Goal: Transaction & Acquisition: Purchase product/service

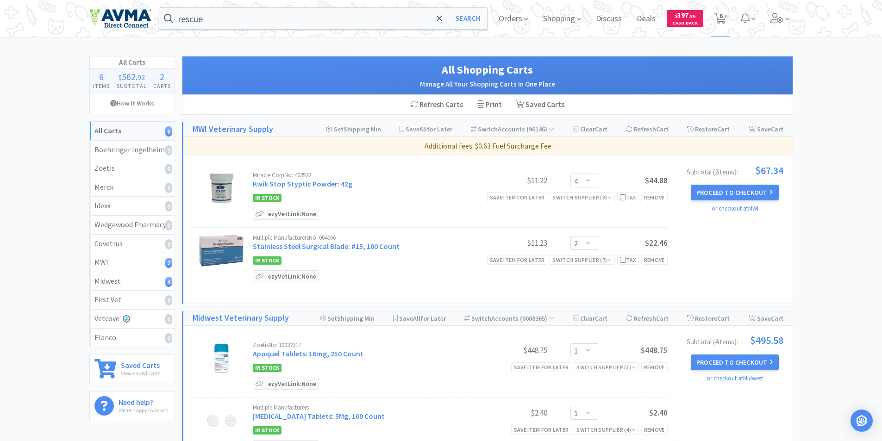
select select "4"
select select "2"
select select "1"
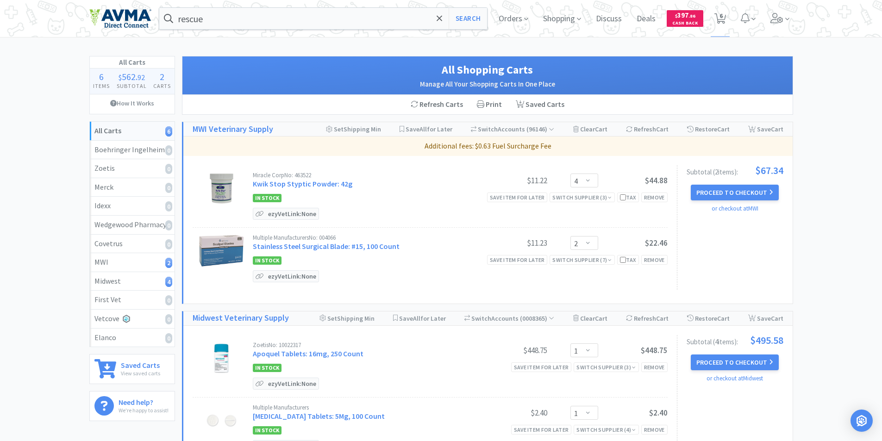
select select "1"
click at [226, 22] on input "rescue" at bounding box center [323, 18] width 328 height 21
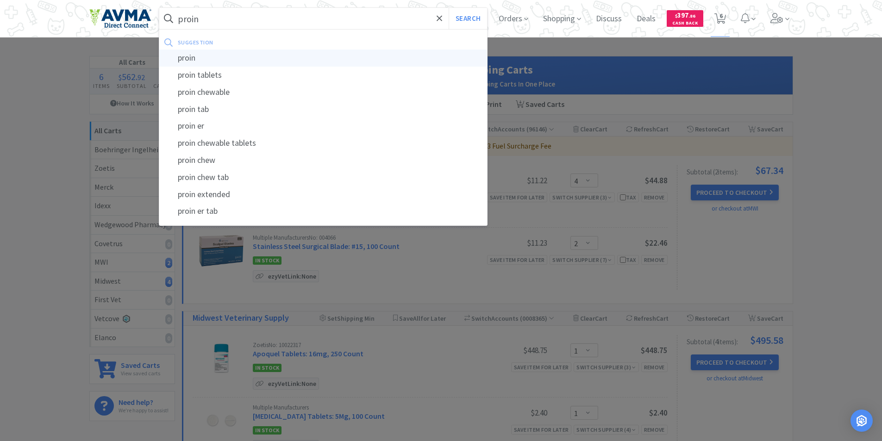
type input "proin"
click at [185, 57] on div "proin" at bounding box center [323, 58] width 328 height 17
select select "4"
select select "2"
select select "1"
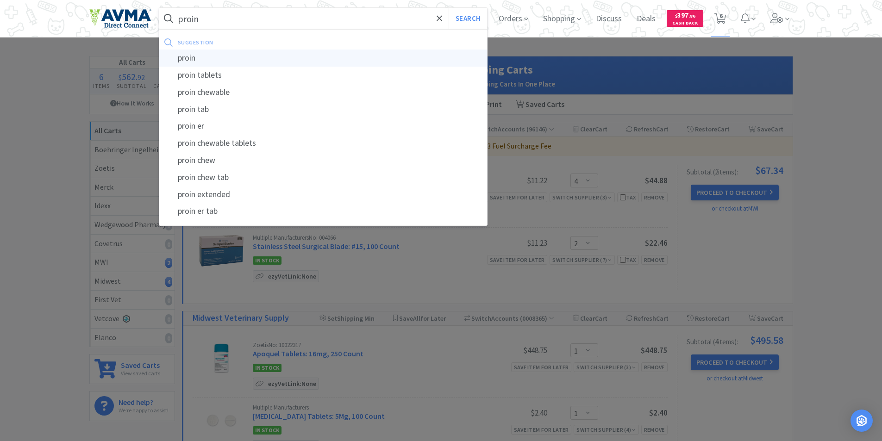
select select "1"
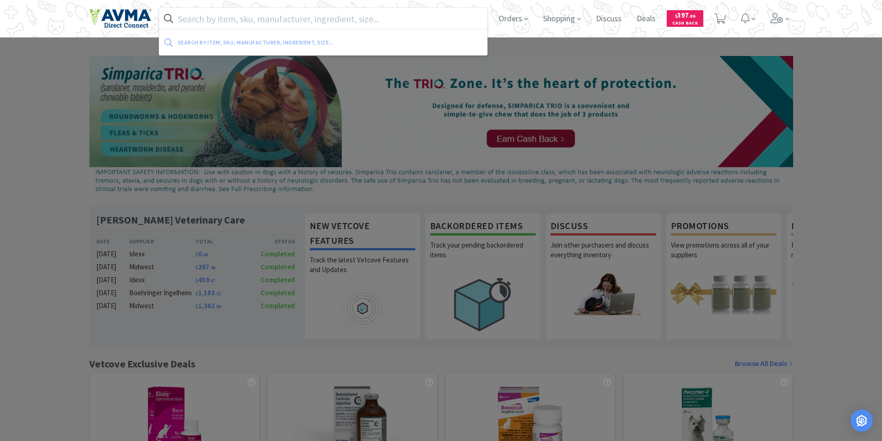
click at [204, 18] on input "text" at bounding box center [323, 18] width 328 height 21
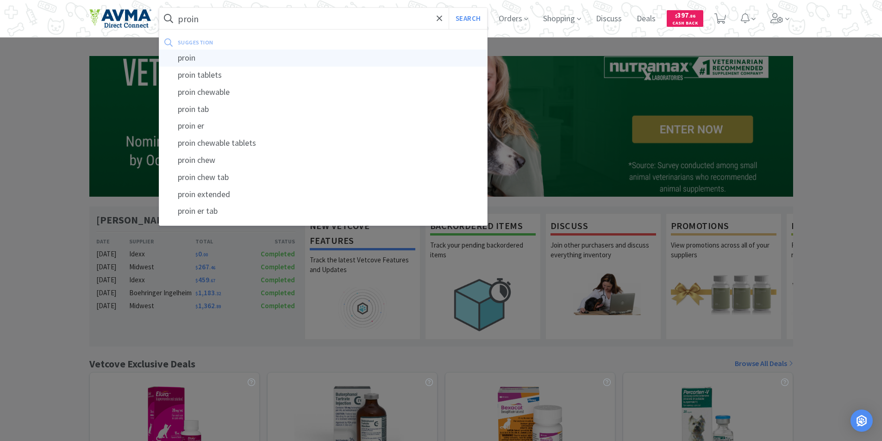
type input "proin"
click at [185, 58] on div "proin" at bounding box center [323, 58] width 328 height 17
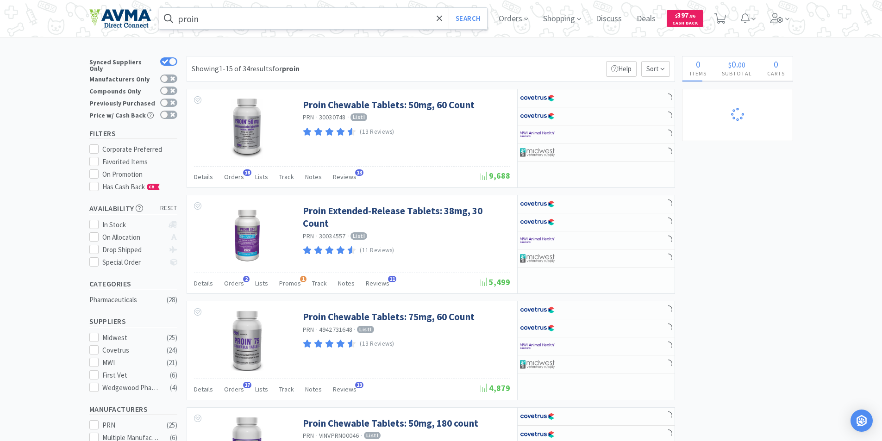
select select "1"
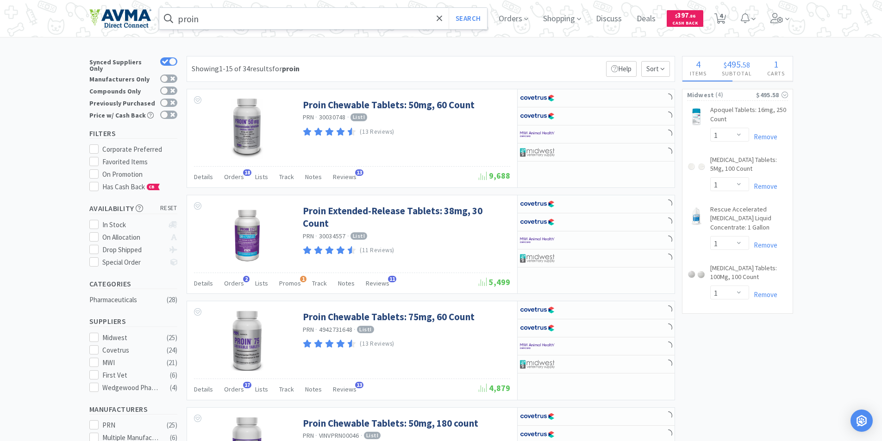
select select "4"
select select "2"
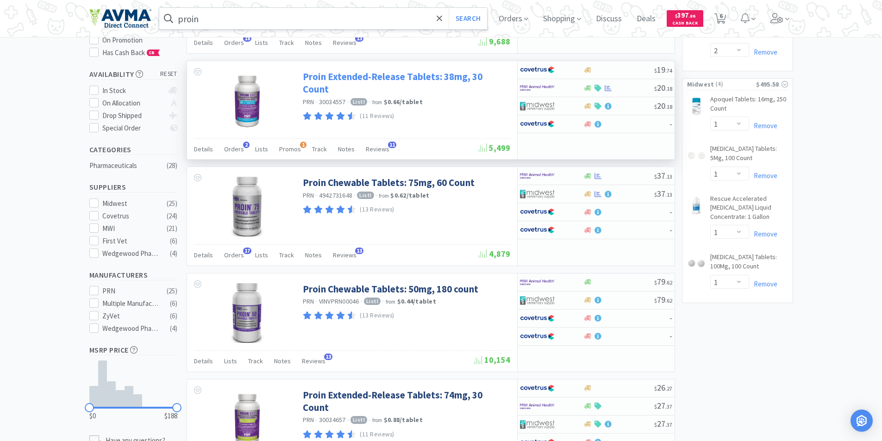
scroll to position [139, 0]
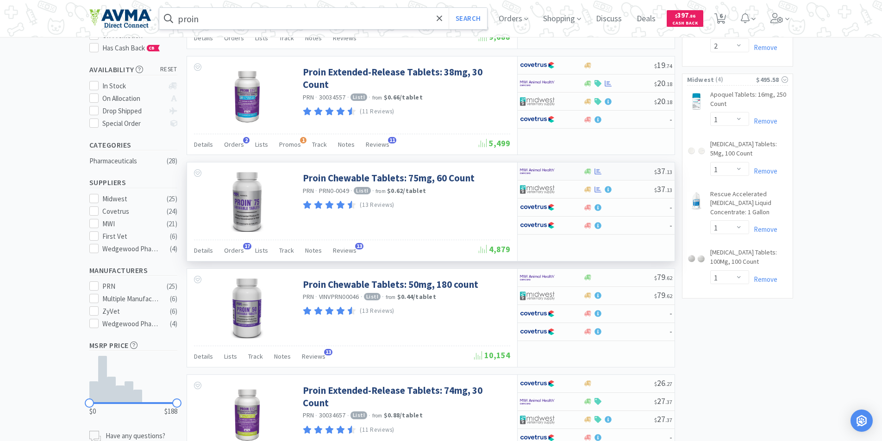
click at [532, 168] on img at bounding box center [537, 171] width 35 height 14
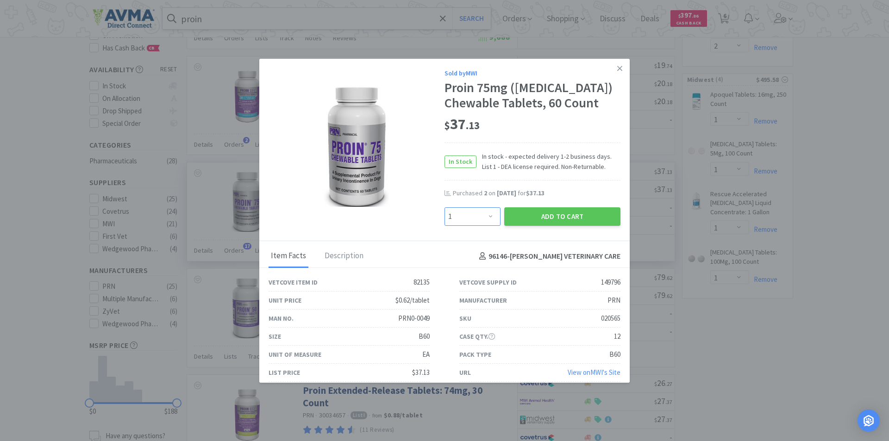
click at [487, 226] on select "Enter Quantity 1 2 3 4 5 6 7 8 9 10 11 12 13 14 15 16 17 18 19 20 Enter Quantity" at bounding box center [472, 216] width 56 height 19
select select "2"
click at [444, 226] on select "Enter Quantity 1 2 3 4 5 6 7 8 9 10 11 12 13 14 15 16 17 18 19 20 Enter Quantity" at bounding box center [472, 216] width 56 height 19
click at [539, 226] on button "Add to Cart" at bounding box center [562, 216] width 116 height 19
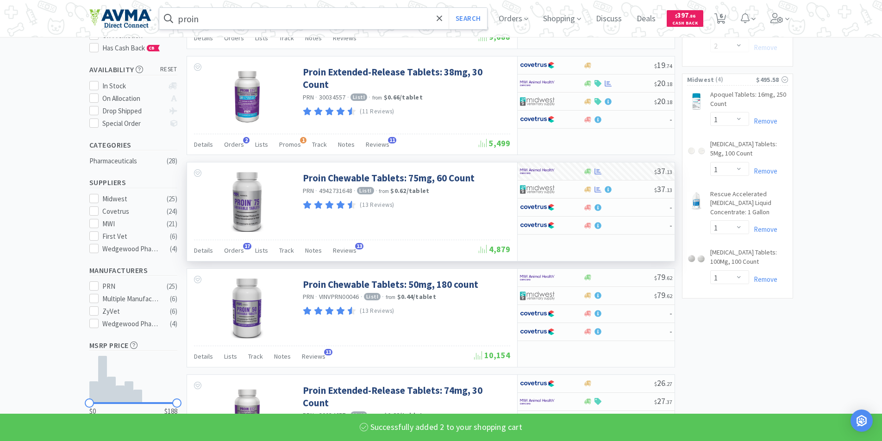
select select "2"
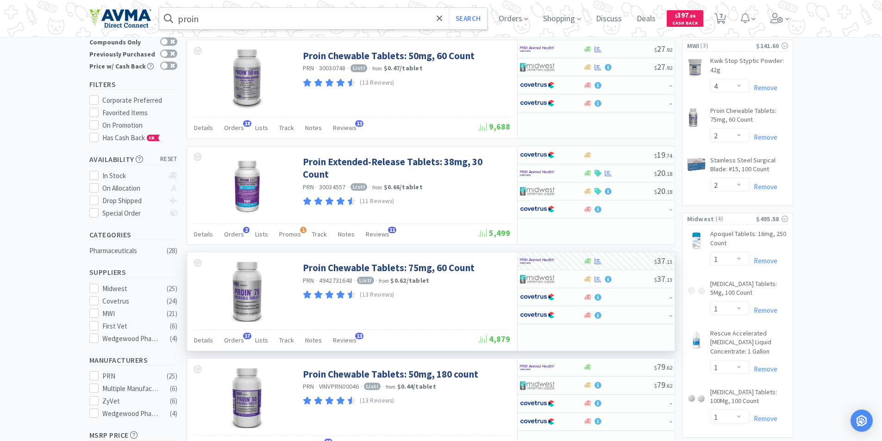
scroll to position [0, 0]
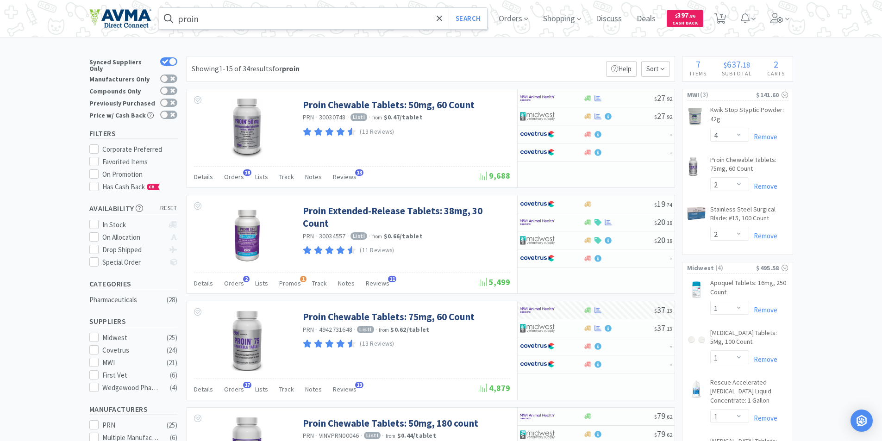
click at [223, 21] on input "proin" at bounding box center [323, 18] width 328 height 21
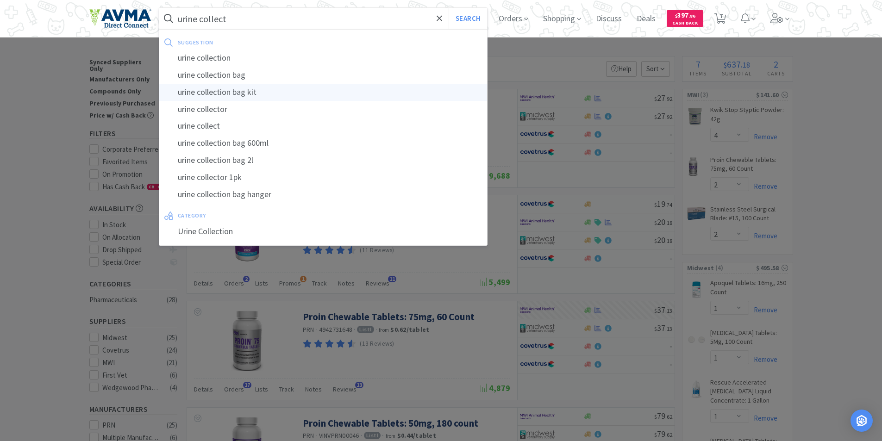
click at [214, 90] on div "urine collection bag kit" at bounding box center [323, 92] width 328 height 17
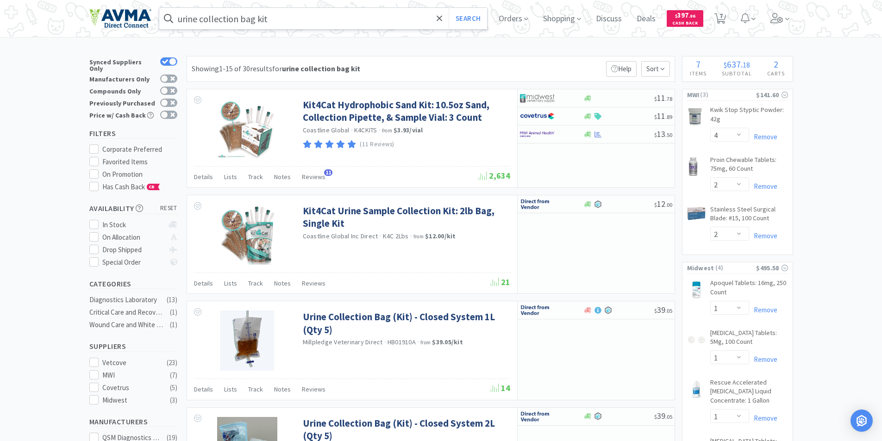
click at [182, 19] on input "urine collection bag kit" at bounding box center [323, 18] width 328 height 21
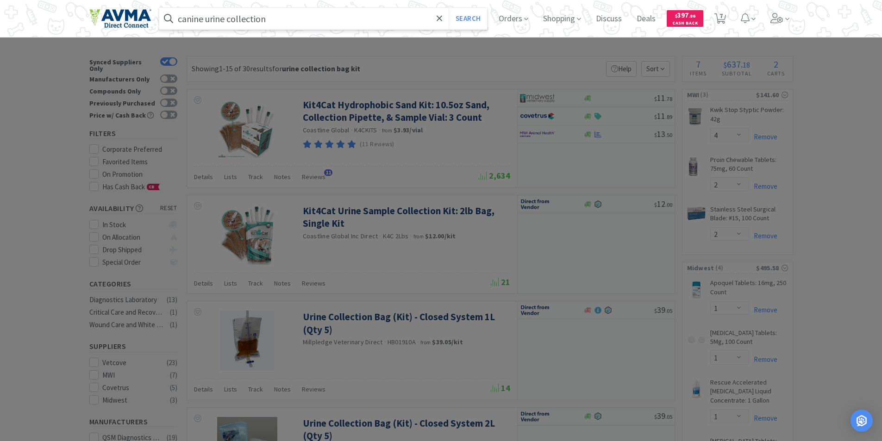
type input "canine urine collection"
click at [449, 8] on button "Search" at bounding box center [468, 18] width 38 height 21
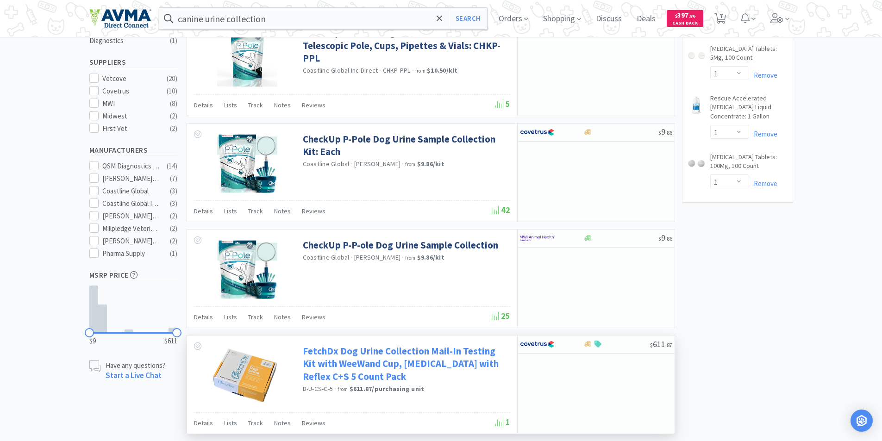
scroll to position [300, 0]
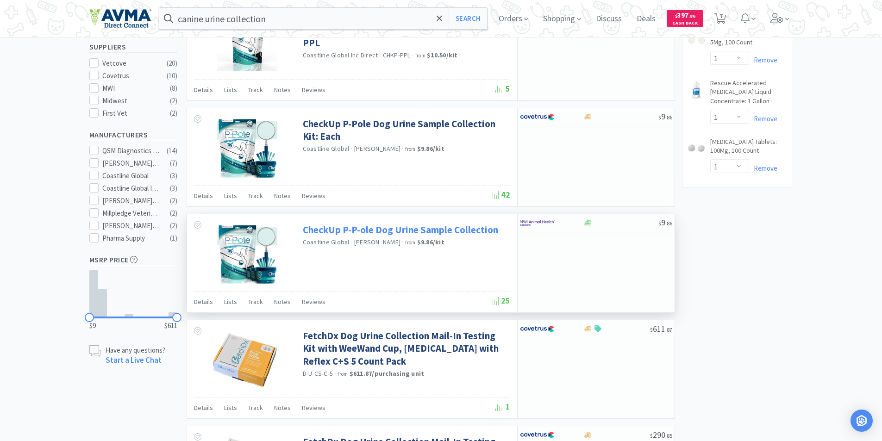
click at [344, 230] on link "CheckUp P-P-ole Dog Urine Sample Collection" at bounding box center [400, 230] width 195 height 12
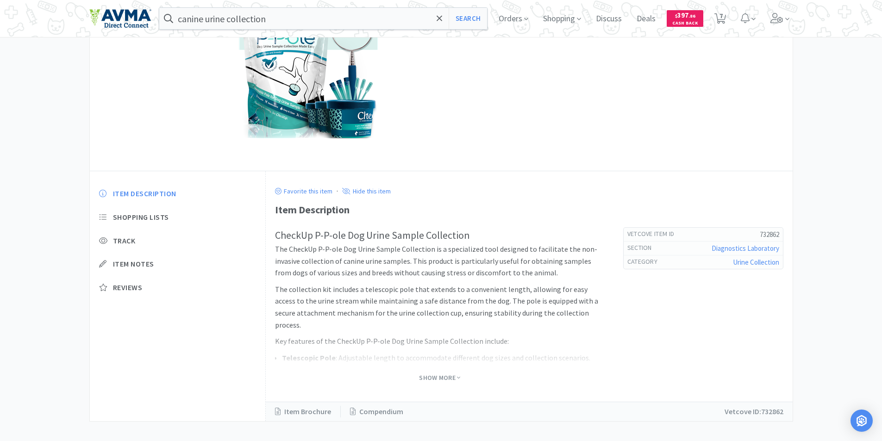
scroll to position [124, 0]
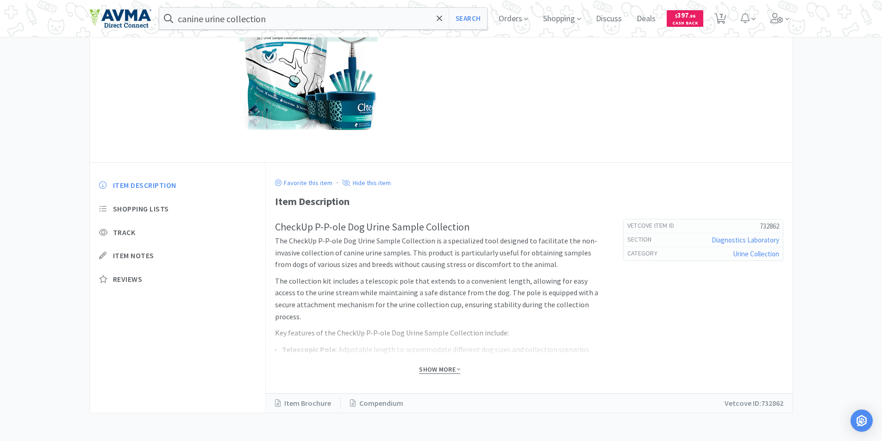
click at [440, 370] on span "Show More" at bounding box center [439, 369] width 41 height 9
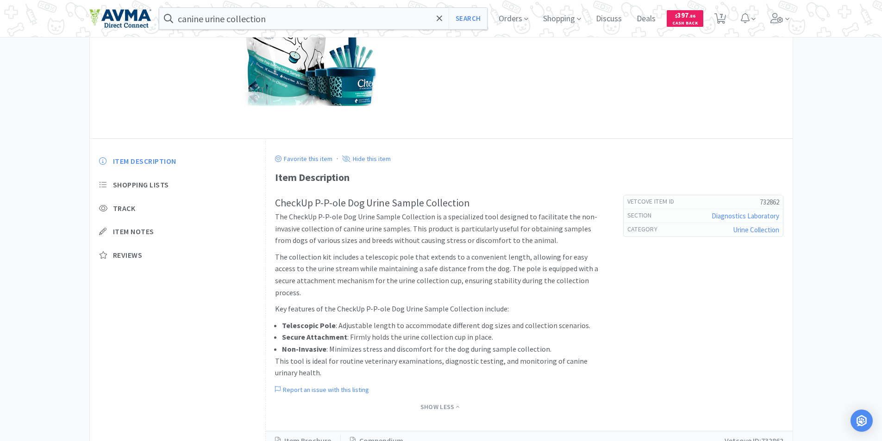
scroll to position [127, 0]
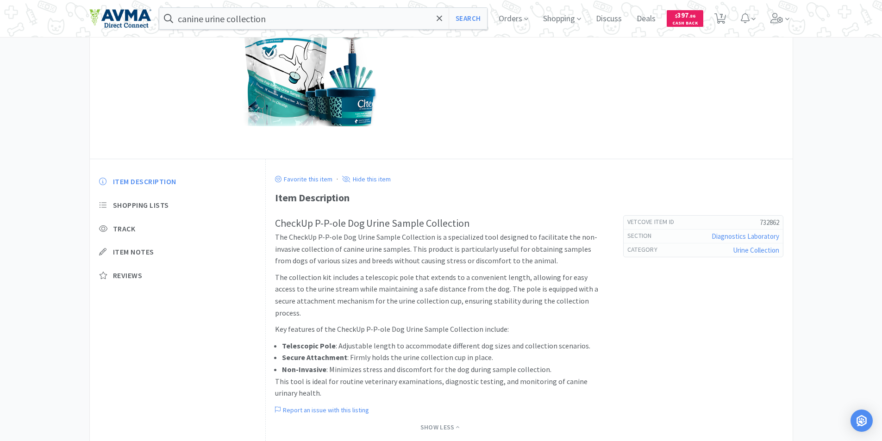
click at [328, 96] on img at bounding box center [308, 57] width 139 height 139
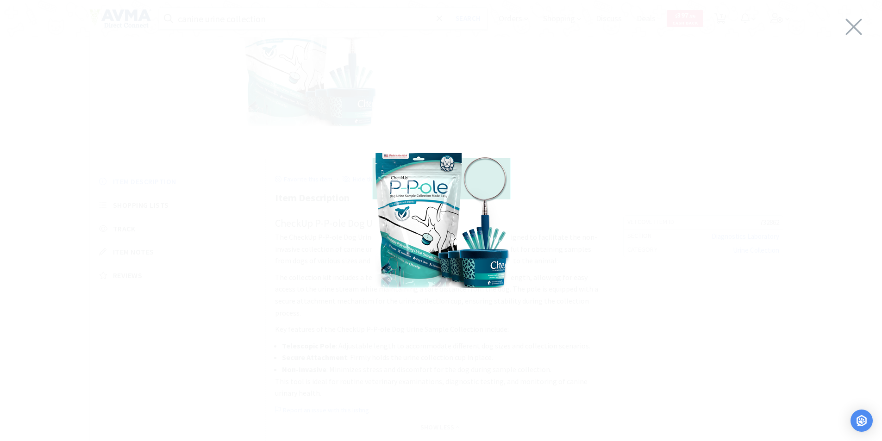
select select "4"
select select "2"
select select "1"
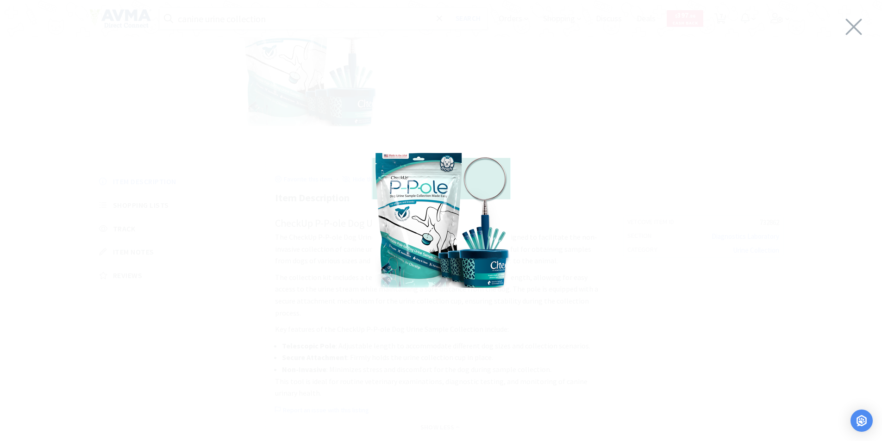
select select "1"
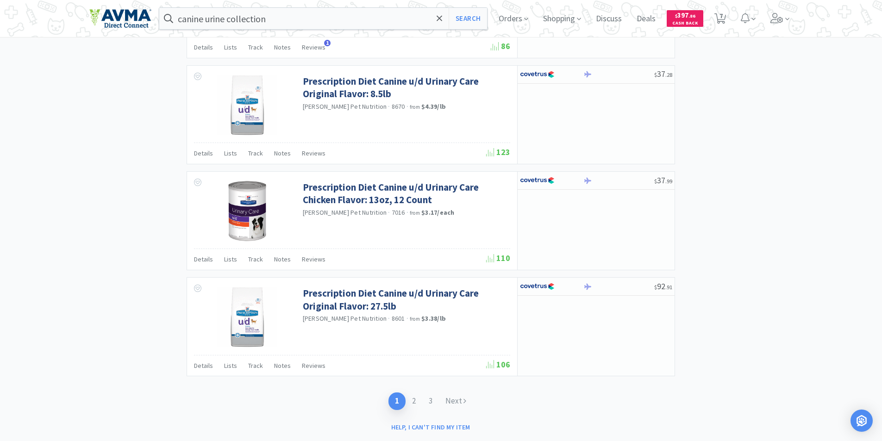
scroll to position [1318, 0]
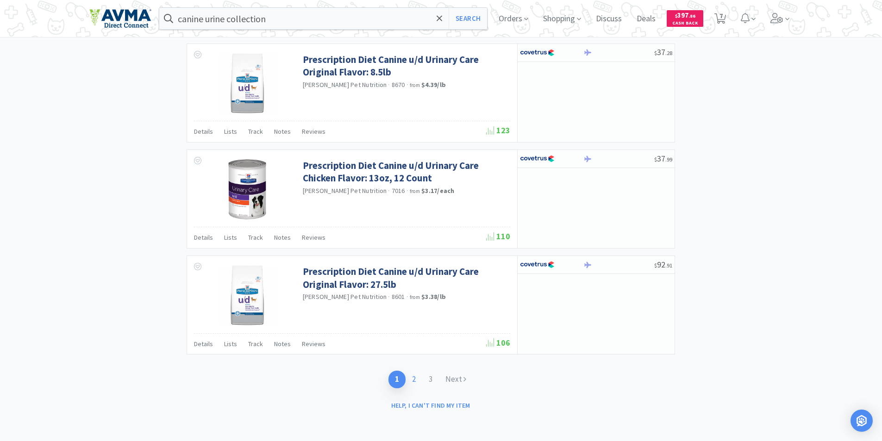
click at [415, 379] on link "2" at bounding box center [414, 379] width 17 height 17
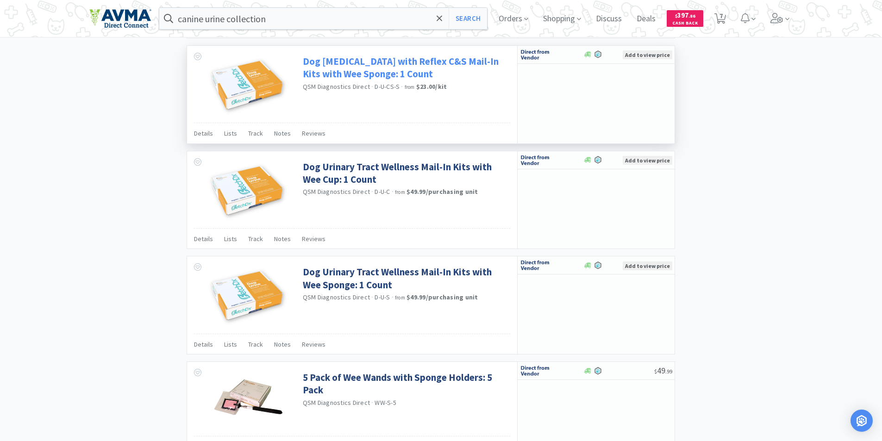
scroll to position [1306, 0]
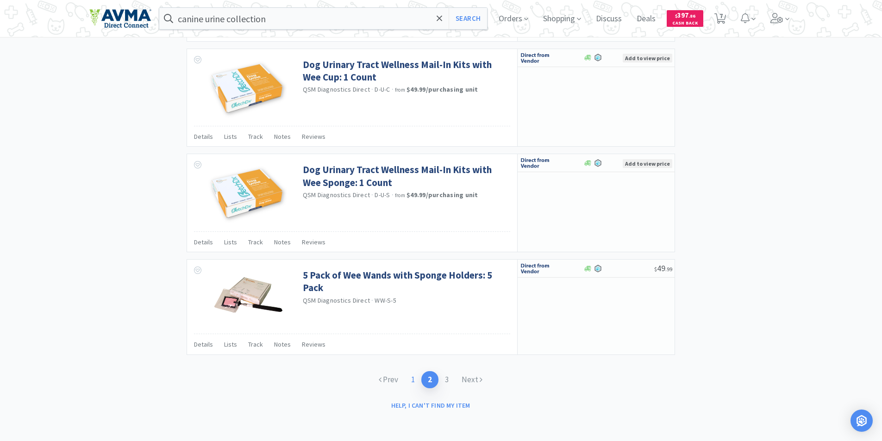
click at [414, 381] on link "1" at bounding box center [413, 379] width 17 height 17
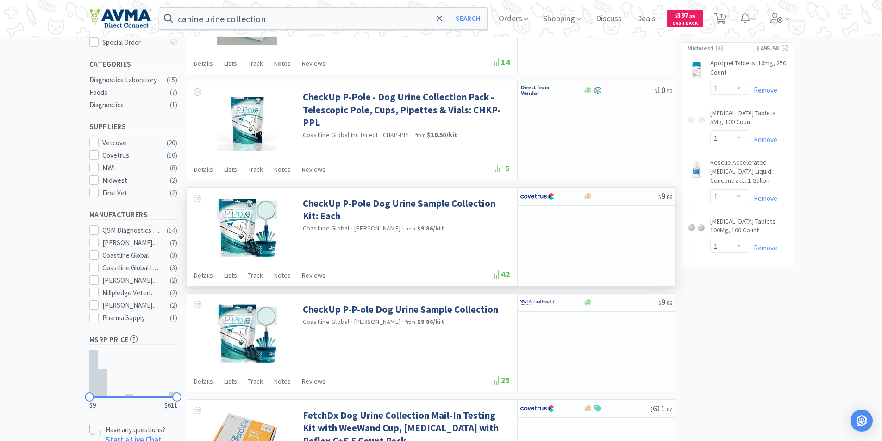
scroll to position [278, 0]
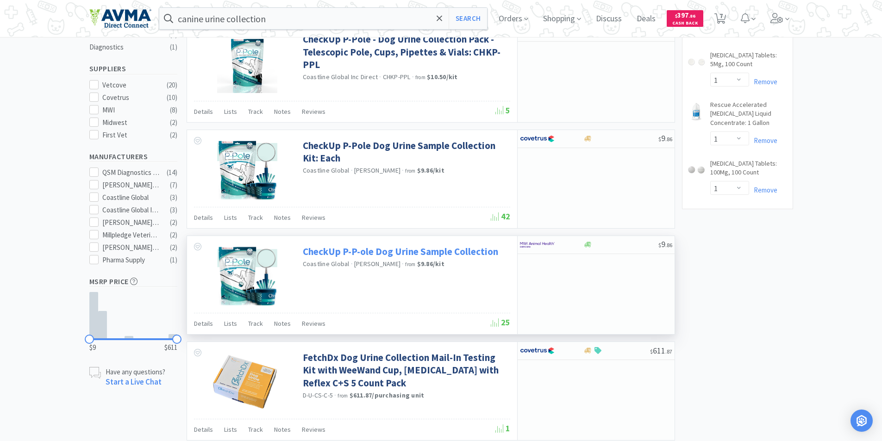
click at [337, 256] on link "CheckUp P-P-ole Dog Urine Sample Collection" at bounding box center [400, 251] width 195 height 12
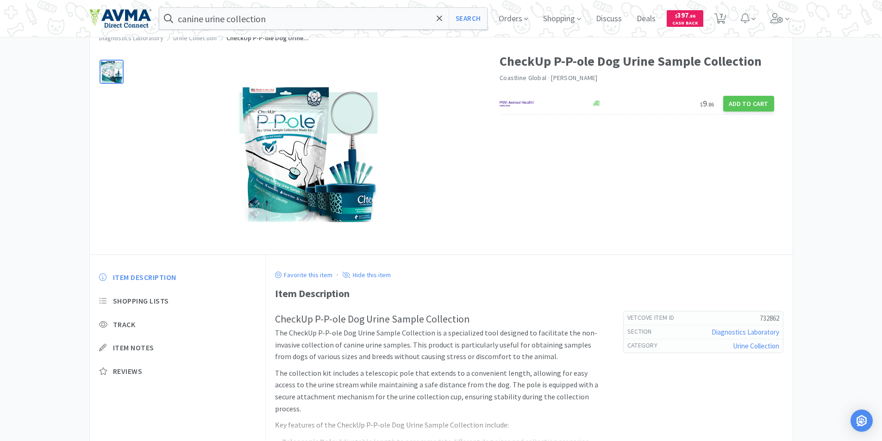
scroll to position [46, 0]
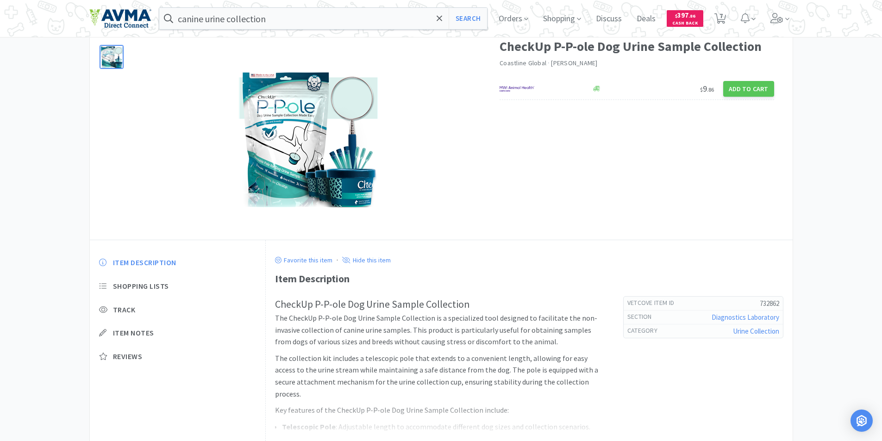
select select "4"
select select "2"
select select "1"
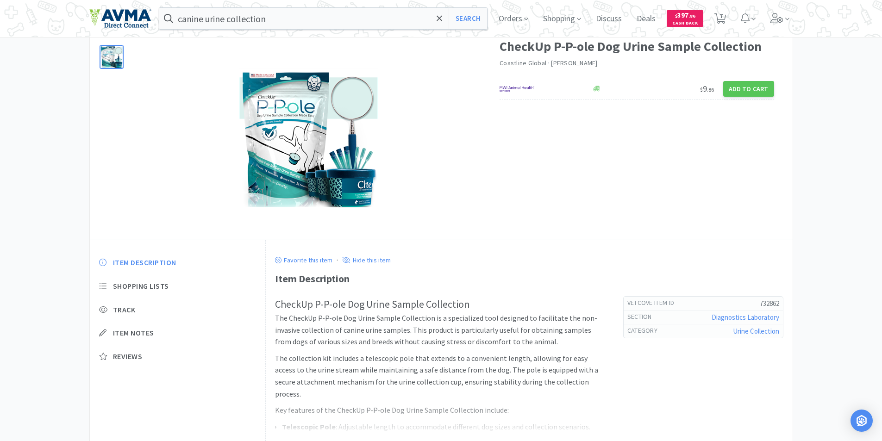
select select "1"
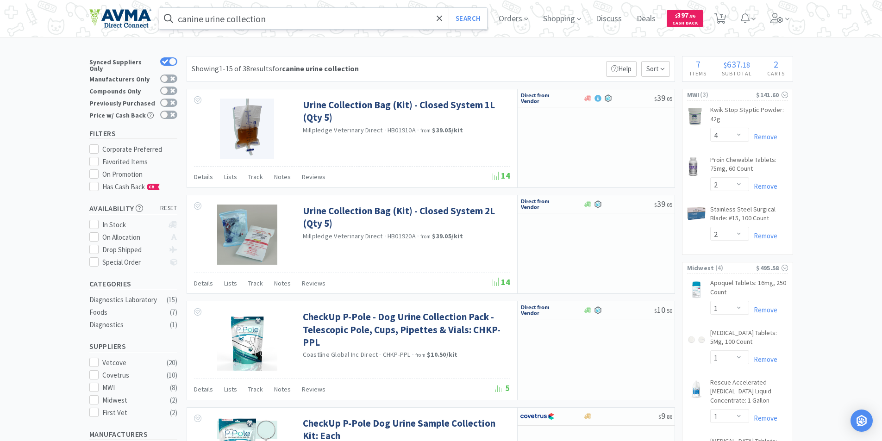
click at [282, 19] on input "canine urine collection" at bounding box center [323, 18] width 328 height 21
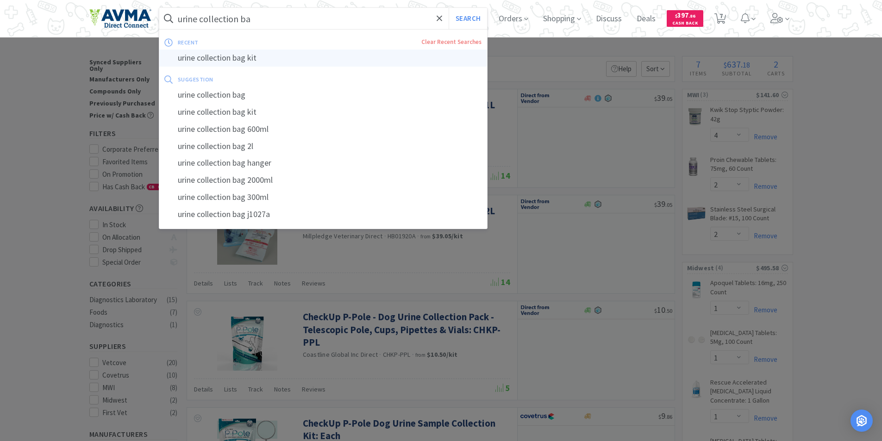
click at [231, 56] on div "urine collection bag kit" at bounding box center [323, 58] width 328 height 17
type input "urine collection bag kit"
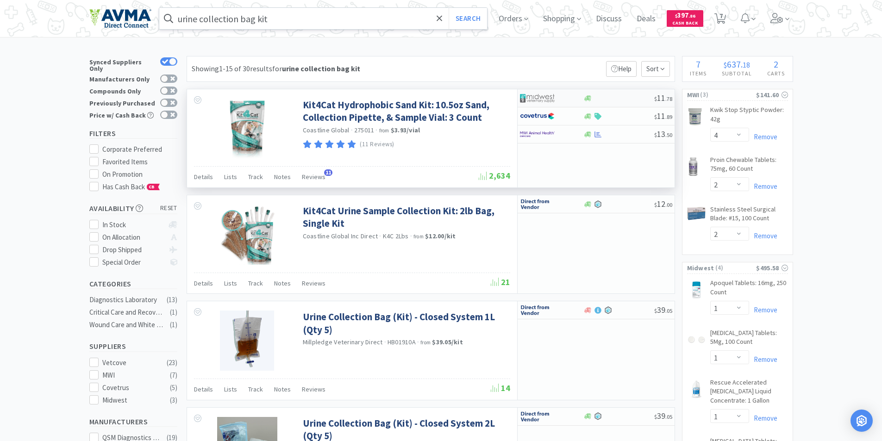
click at [537, 97] on img at bounding box center [537, 98] width 35 height 14
select select "1"
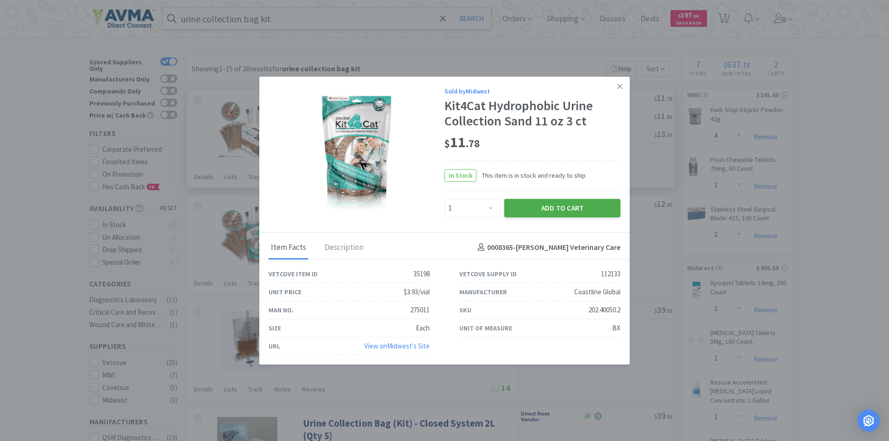
click at [549, 209] on button "Add to Cart" at bounding box center [562, 208] width 116 height 19
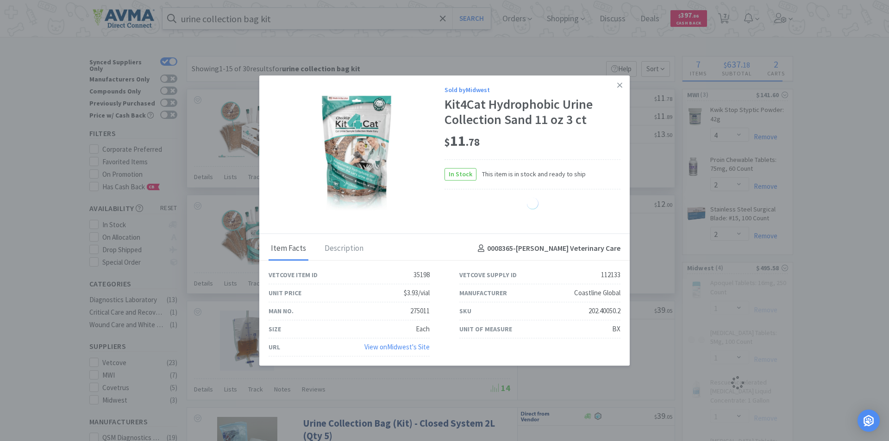
select select "1"
